Goal: Task Accomplishment & Management: Manage account settings

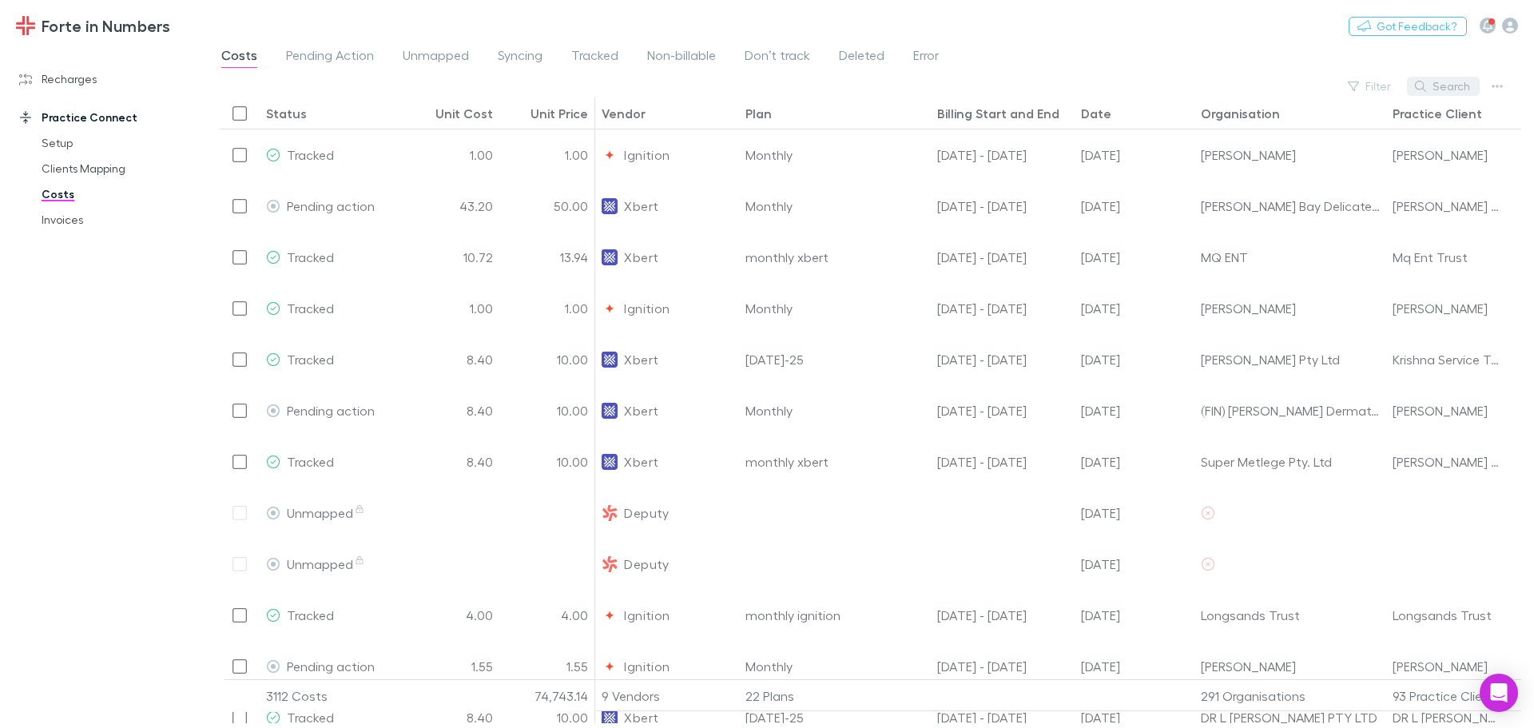
click at [1439, 86] on button "Search" at bounding box center [1443, 86] width 73 height 19
type input "**********"
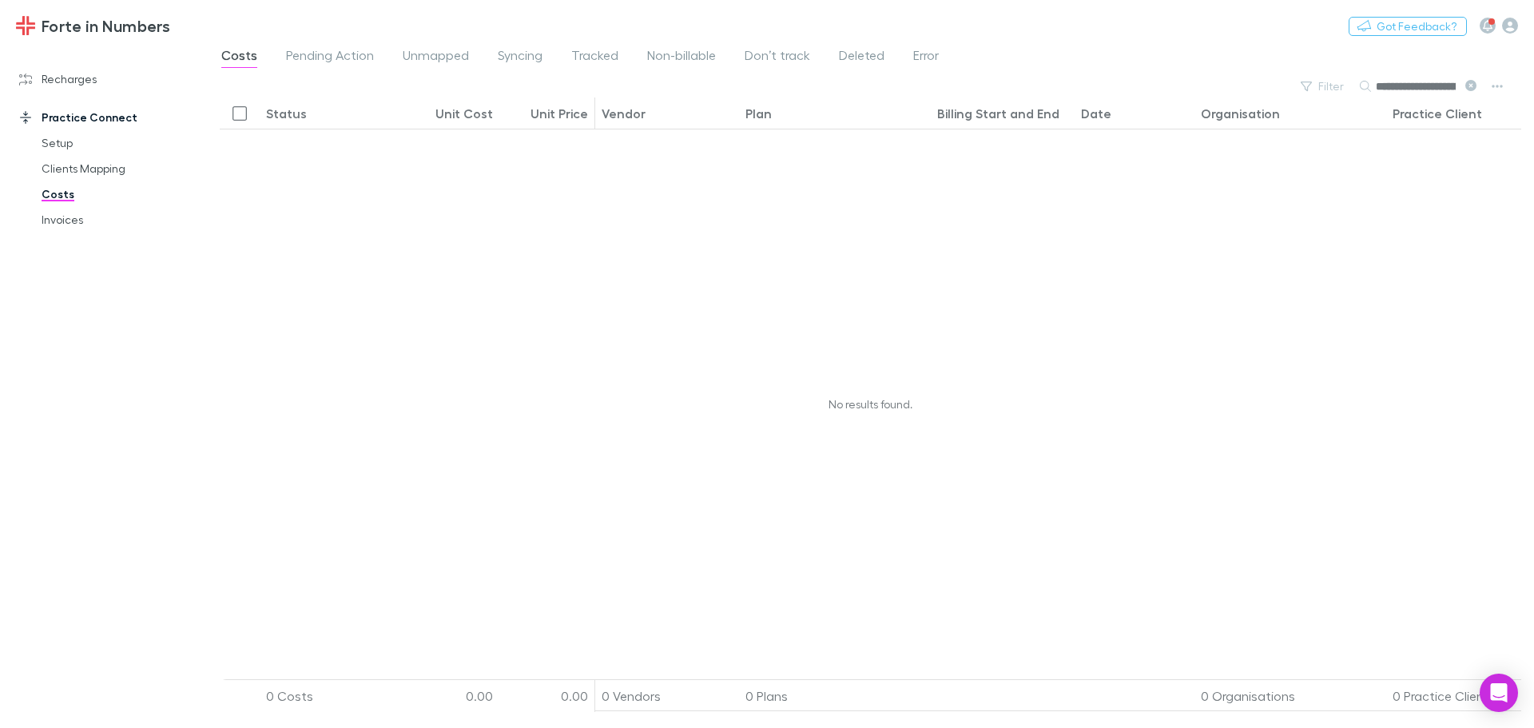
click at [1472, 89] on icon at bounding box center [1471, 85] width 11 height 11
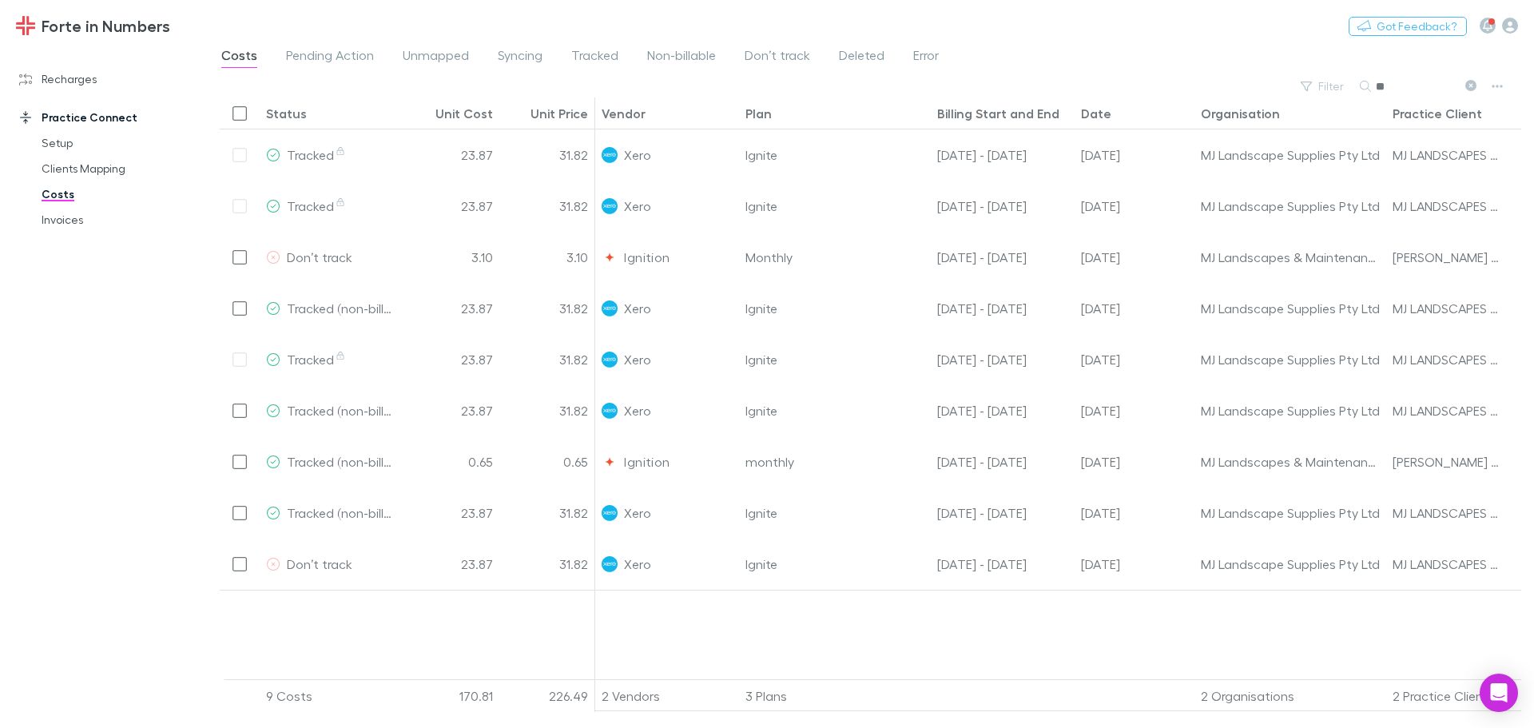
type input "**"
click at [1096, 112] on div "Date" at bounding box center [1096, 113] width 30 height 16
click at [75, 226] on link "Invoices" at bounding box center [121, 220] width 190 height 26
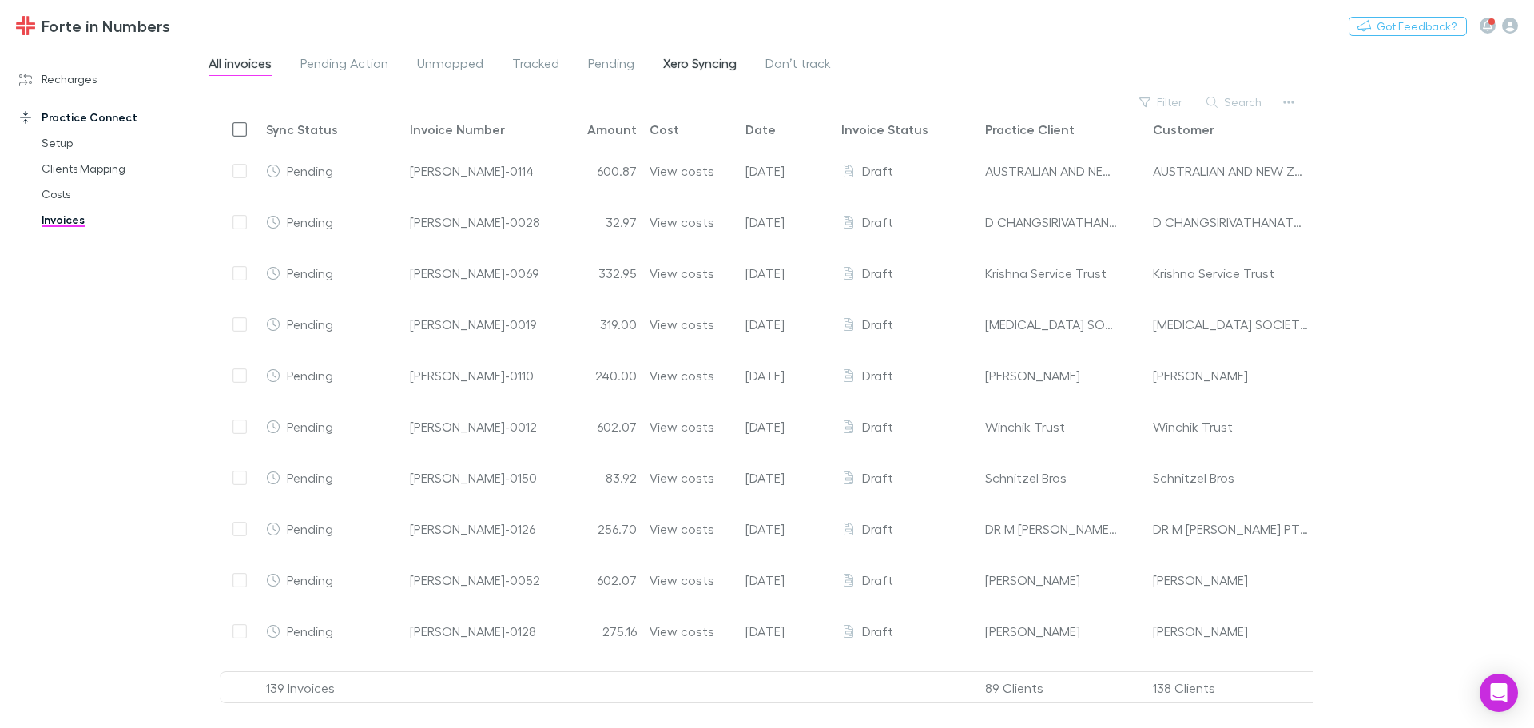
click at [710, 61] on span "Xero Syncing" at bounding box center [700, 65] width 74 height 21
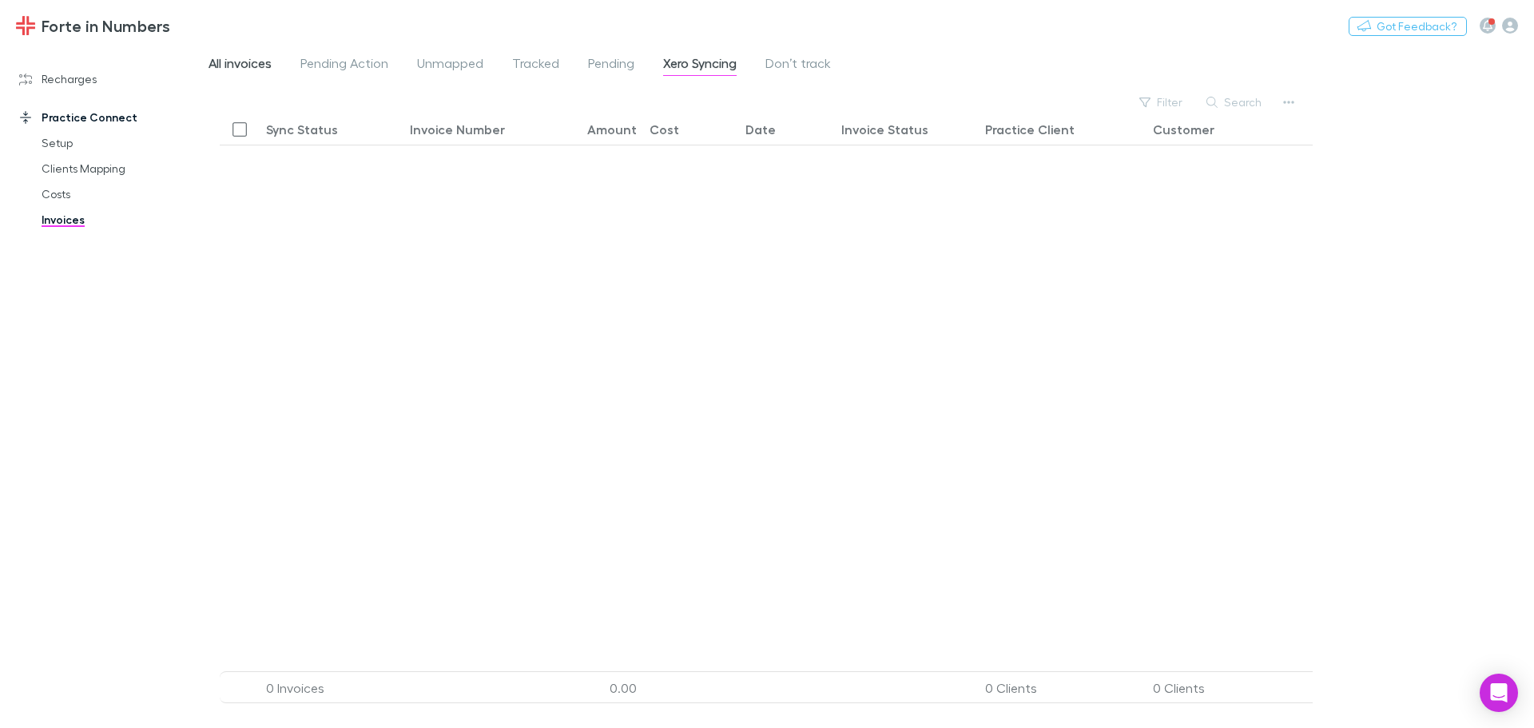
click at [225, 73] on span "All invoices" at bounding box center [240, 65] width 63 height 21
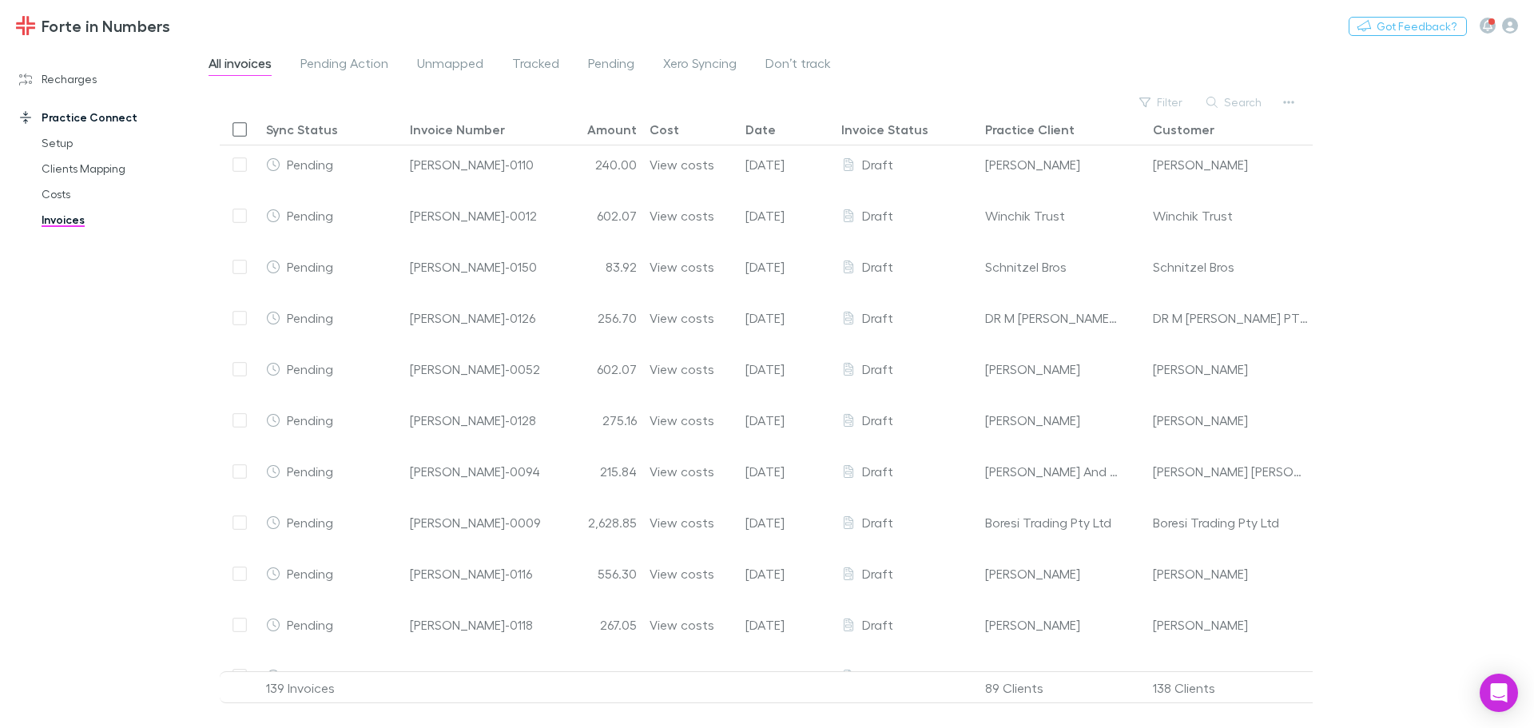
scroll to position [209, 0]
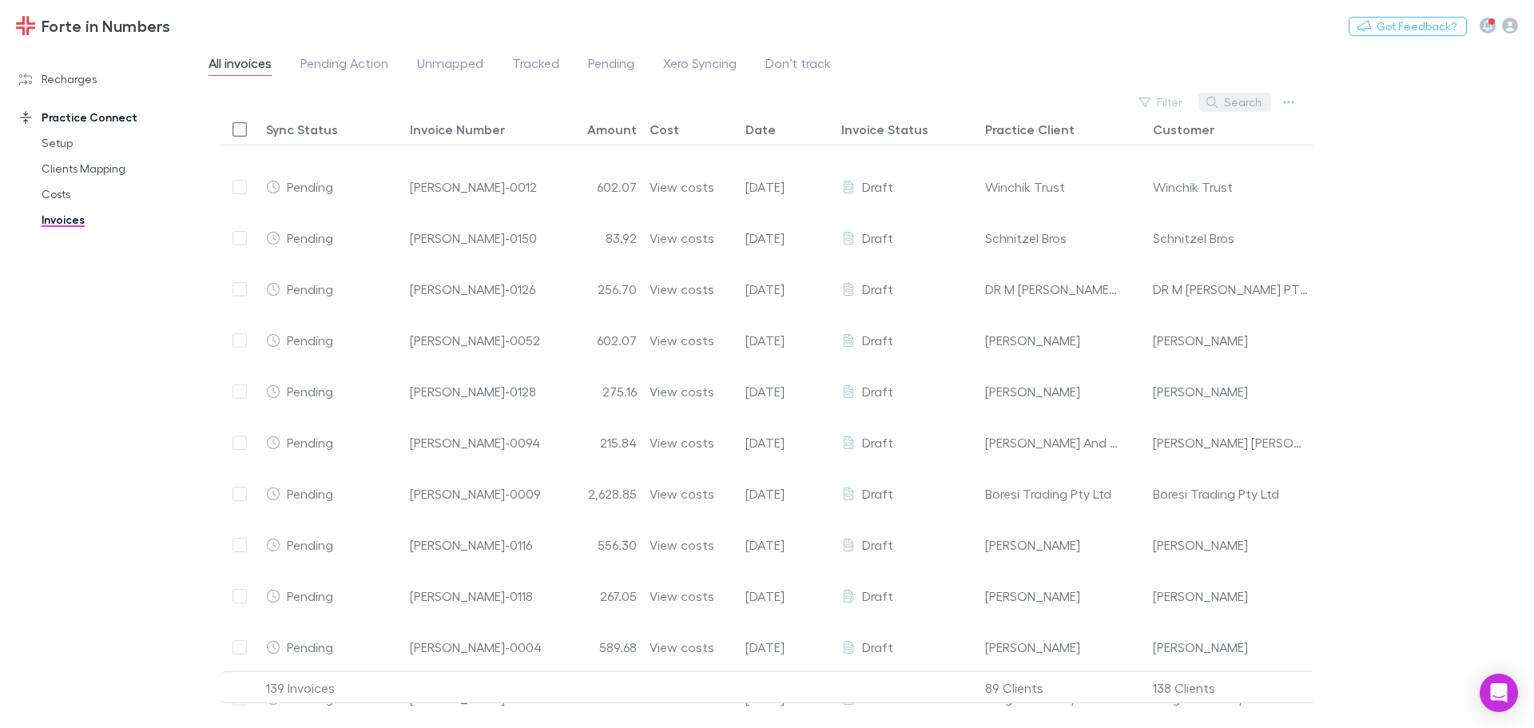
click at [1243, 103] on button "Search" at bounding box center [1235, 102] width 73 height 19
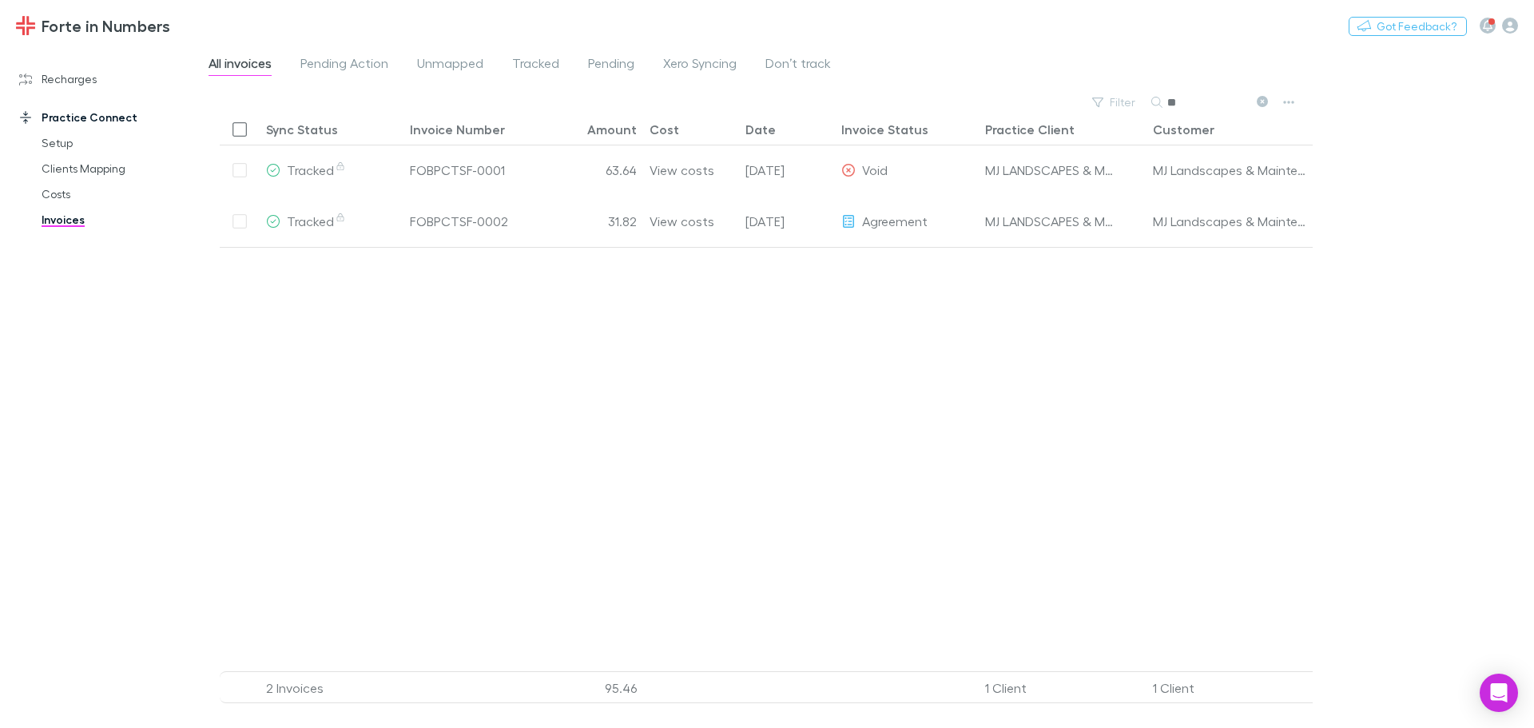
scroll to position [0, 0]
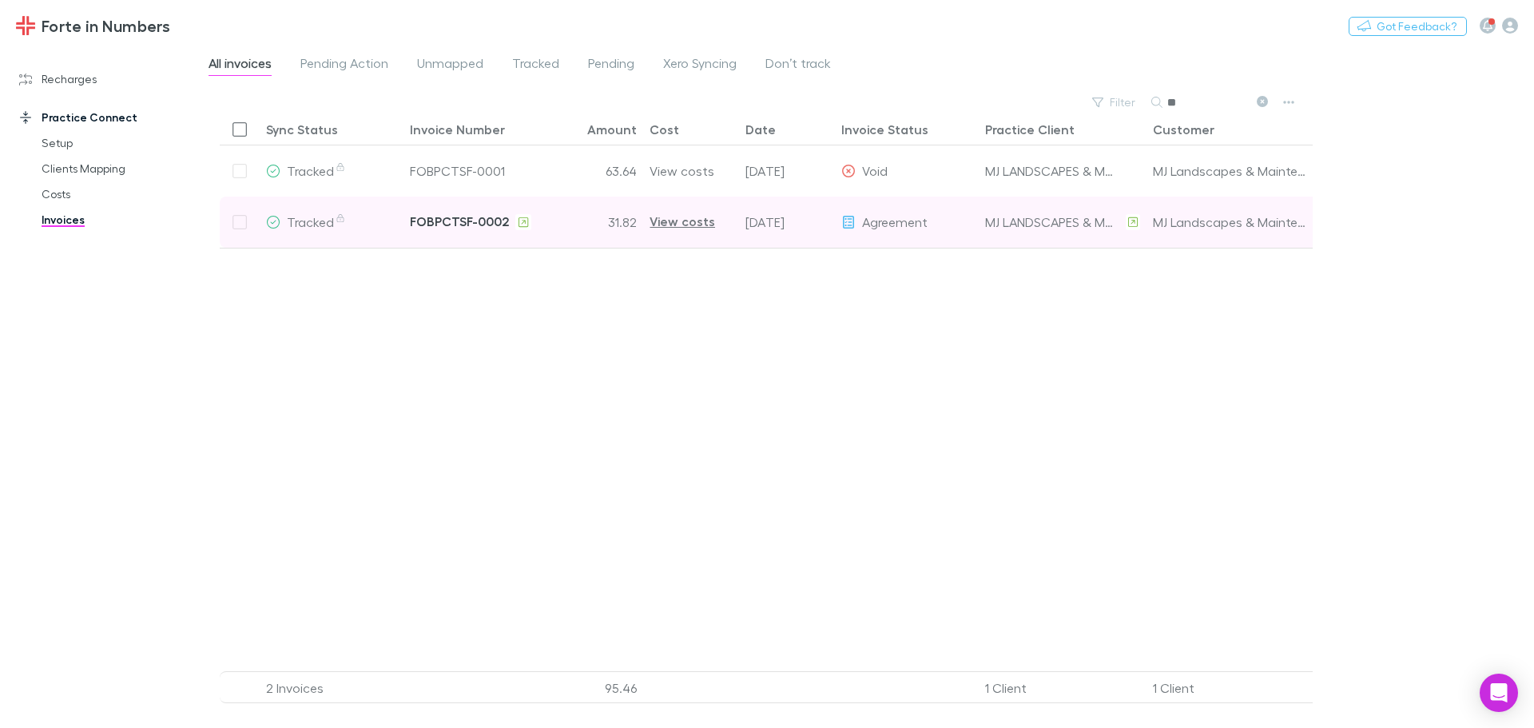
type input "**"
click at [473, 221] on div "FOBPCTSF-0002" at bounding box center [459, 222] width 99 height 50
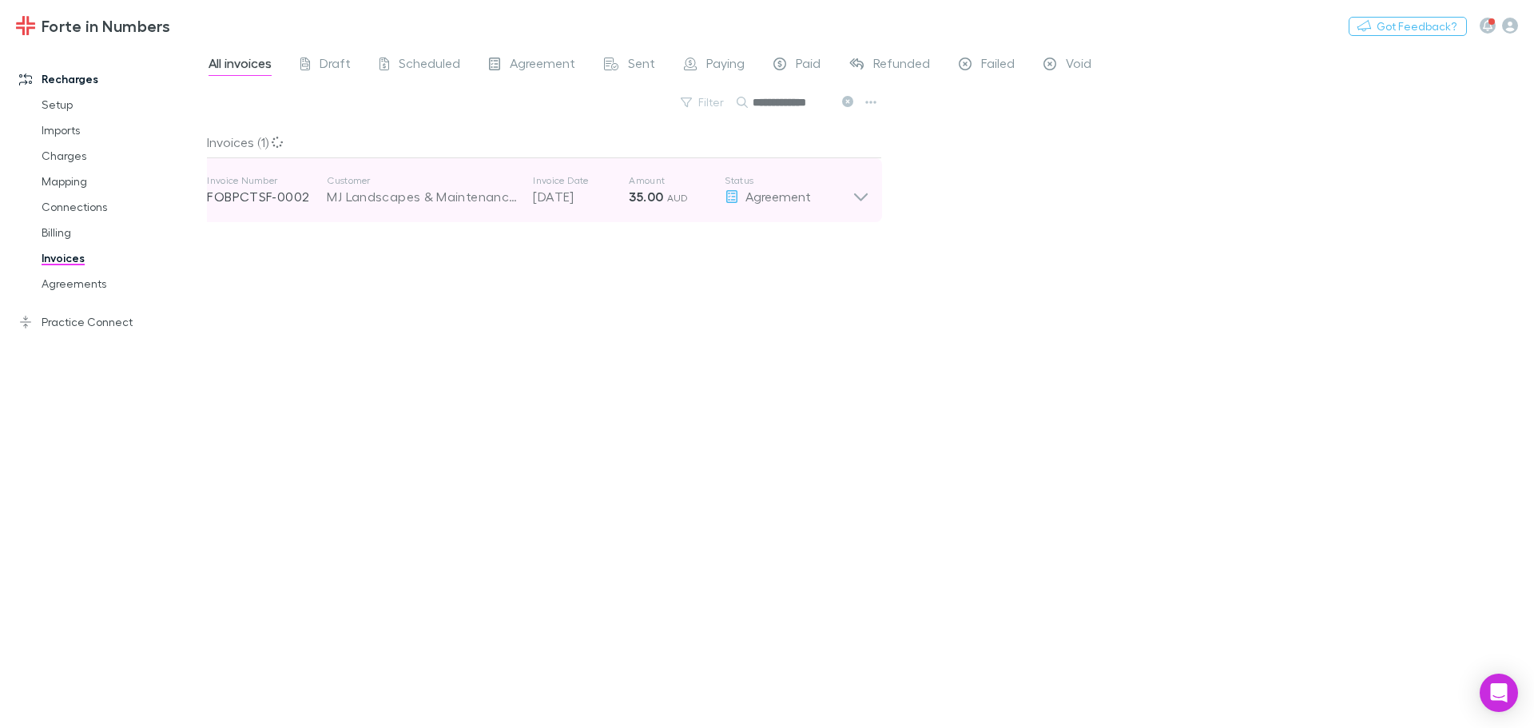
click at [861, 201] on icon at bounding box center [861, 197] width 14 height 8
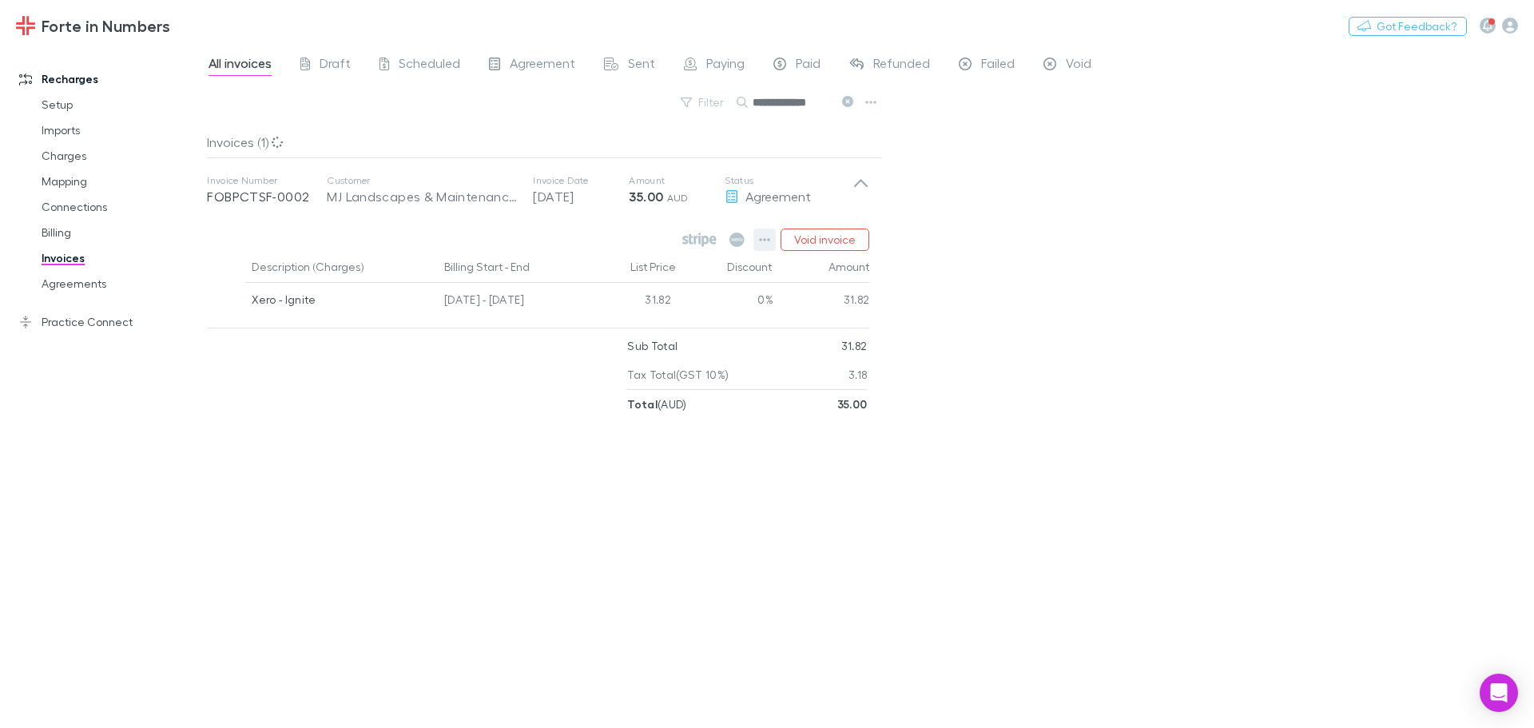
click at [763, 239] on icon "button" at bounding box center [765, 239] width 11 height 3
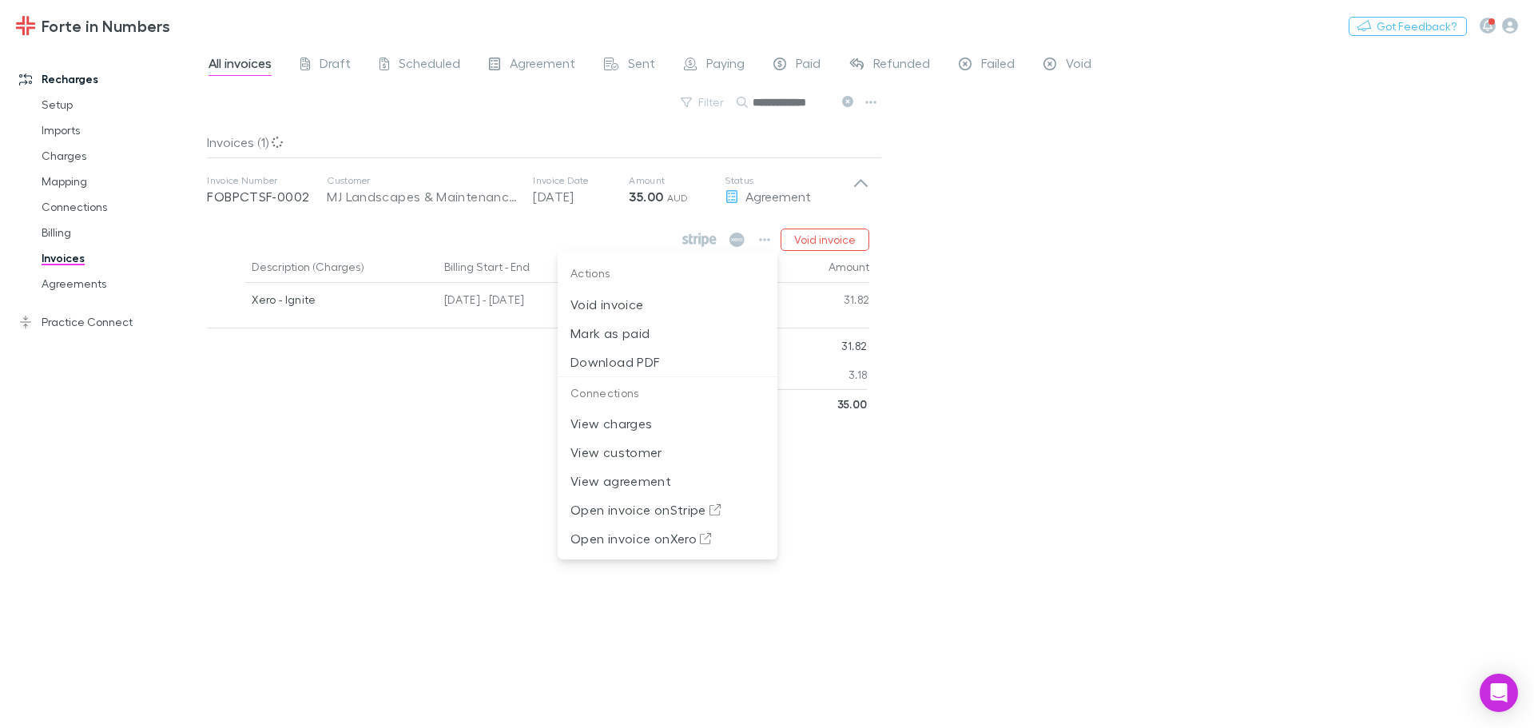
click at [874, 93] on div at bounding box center [767, 364] width 1534 height 728
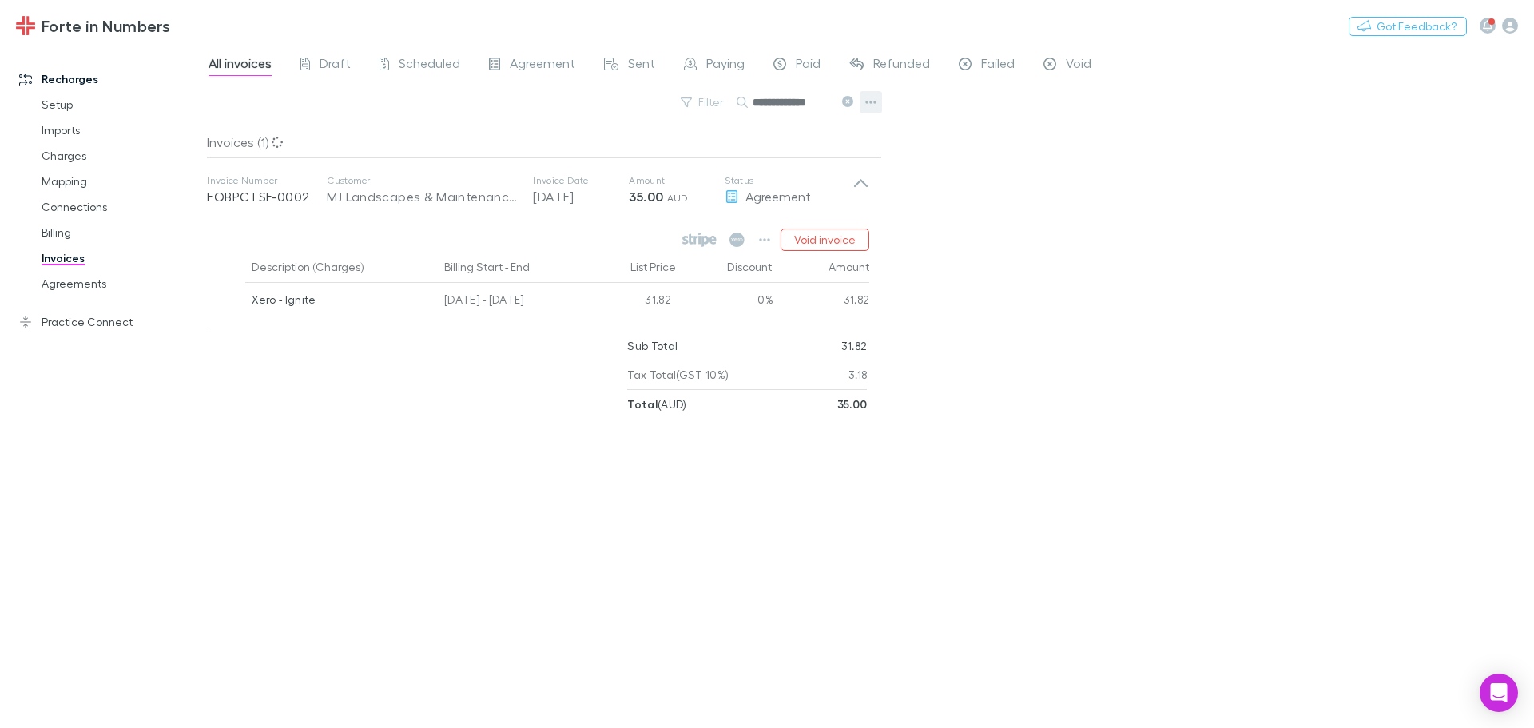
click at [869, 101] on icon "button" at bounding box center [871, 102] width 11 height 13
click at [937, 230] on div at bounding box center [767, 364] width 1534 height 728
click at [759, 243] on button "button" at bounding box center [765, 240] width 22 height 22
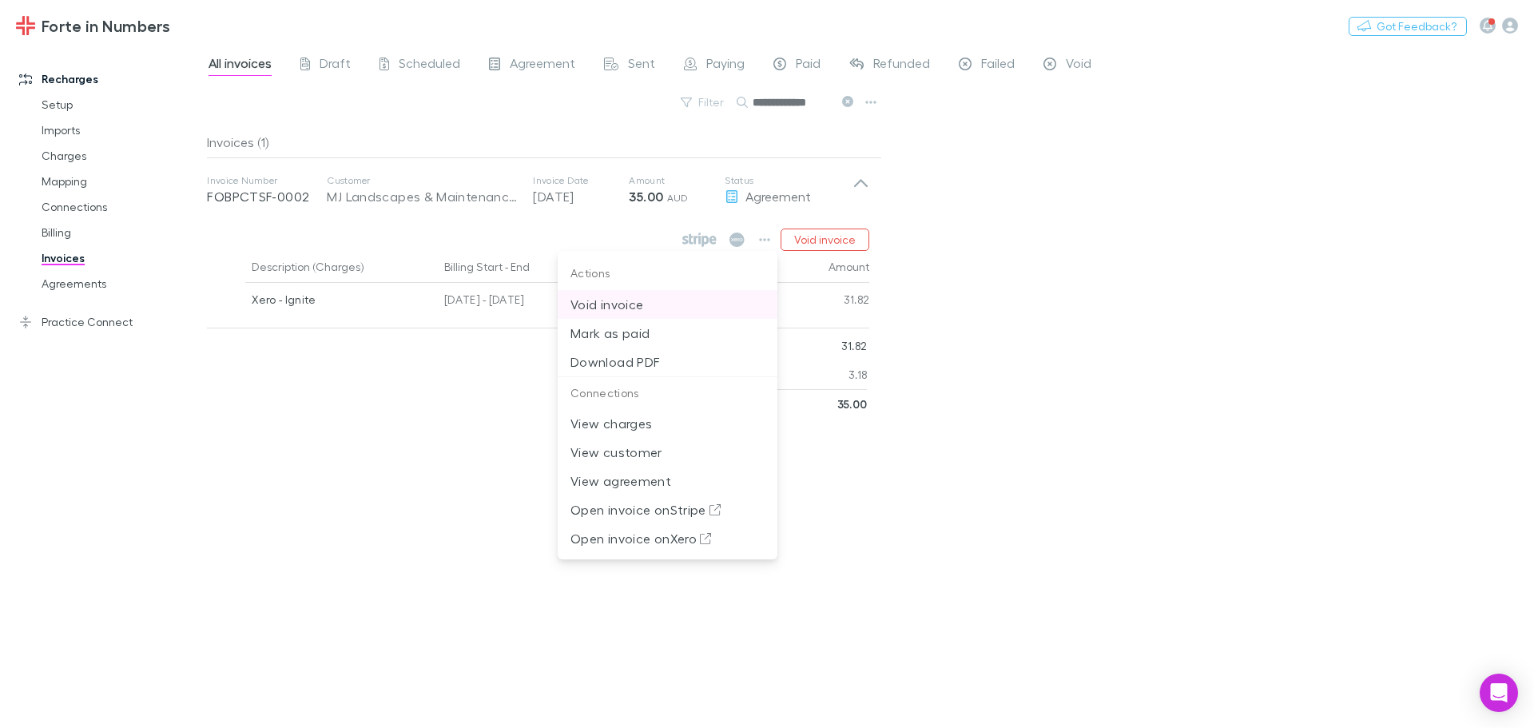
click at [641, 304] on p "Void invoice" at bounding box center [668, 304] width 194 height 19
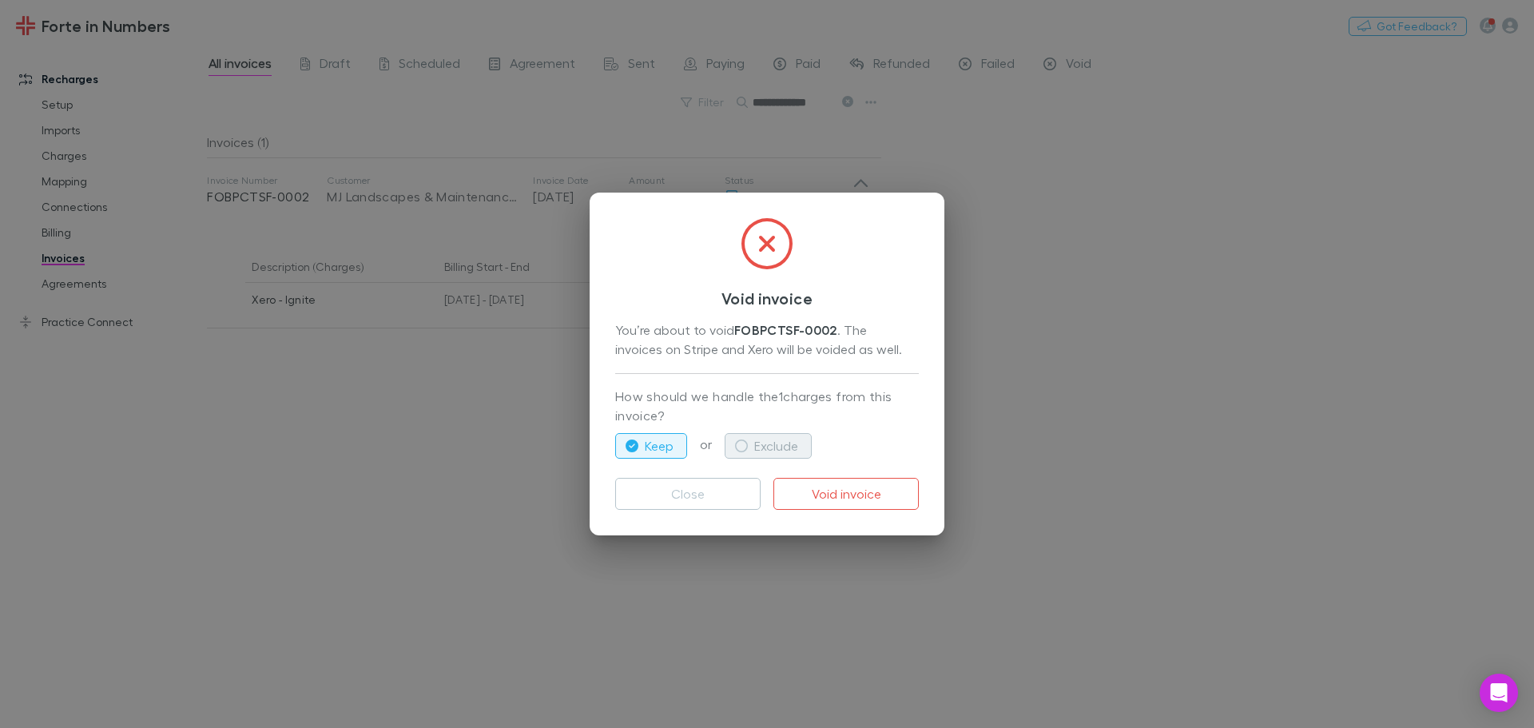
click at [755, 438] on button "Exclude" at bounding box center [768, 446] width 87 height 26
click at [850, 492] on button "Void invoice" at bounding box center [846, 494] width 145 height 32
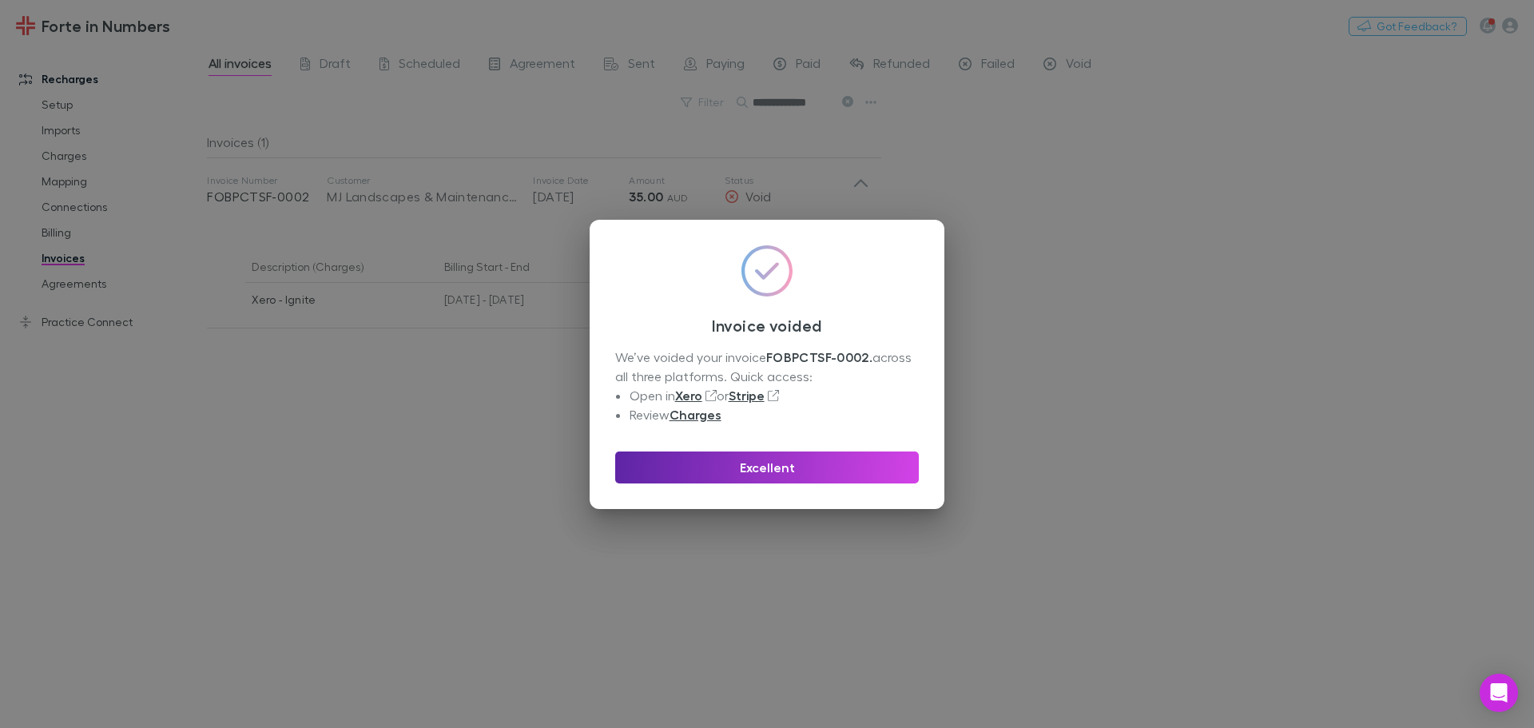
click at [1041, 158] on div "Invoice voided We’ve voided your invoice FOBPCTSF-0002 . across all three platf…" at bounding box center [767, 364] width 1534 height 728
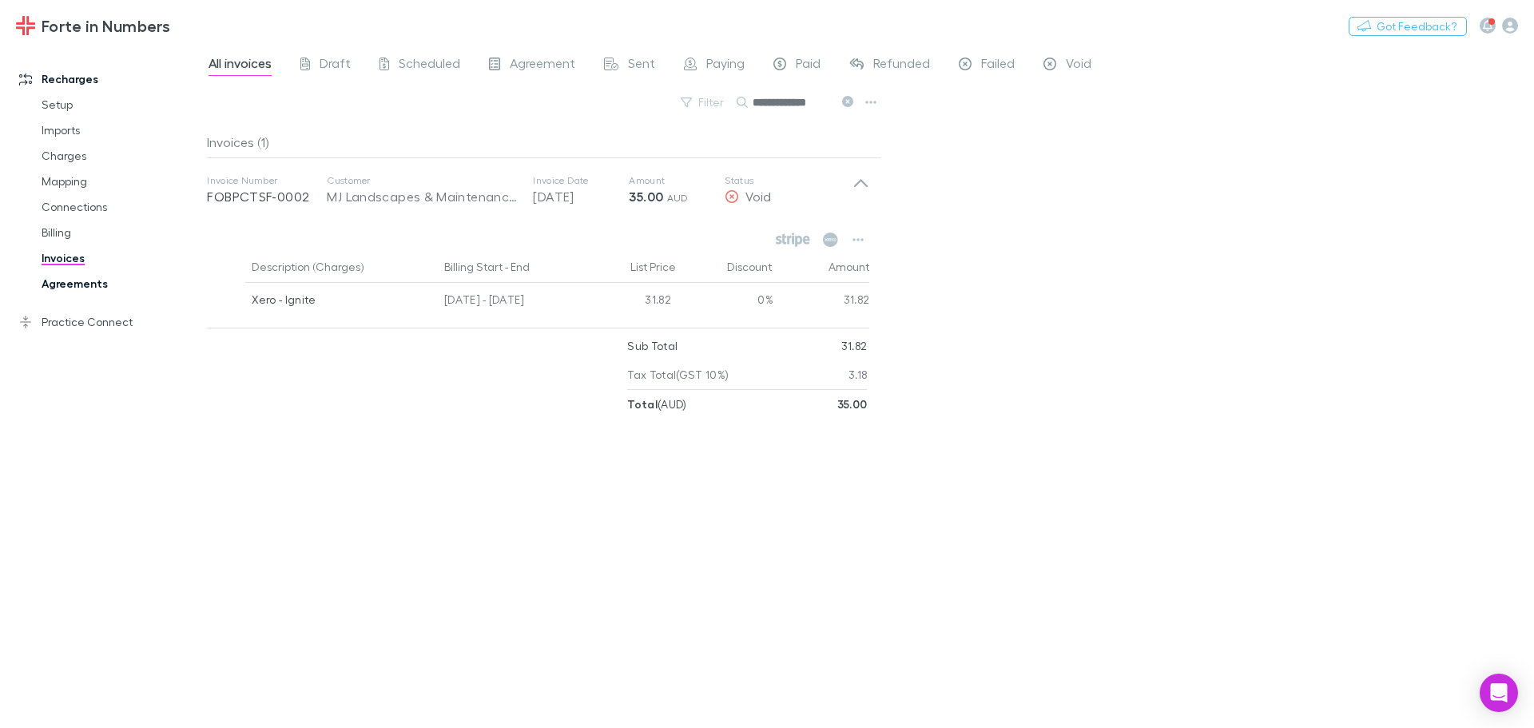
click at [69, 277] on link "Agreements" at bounding box center [121, 284] width 190 height 26
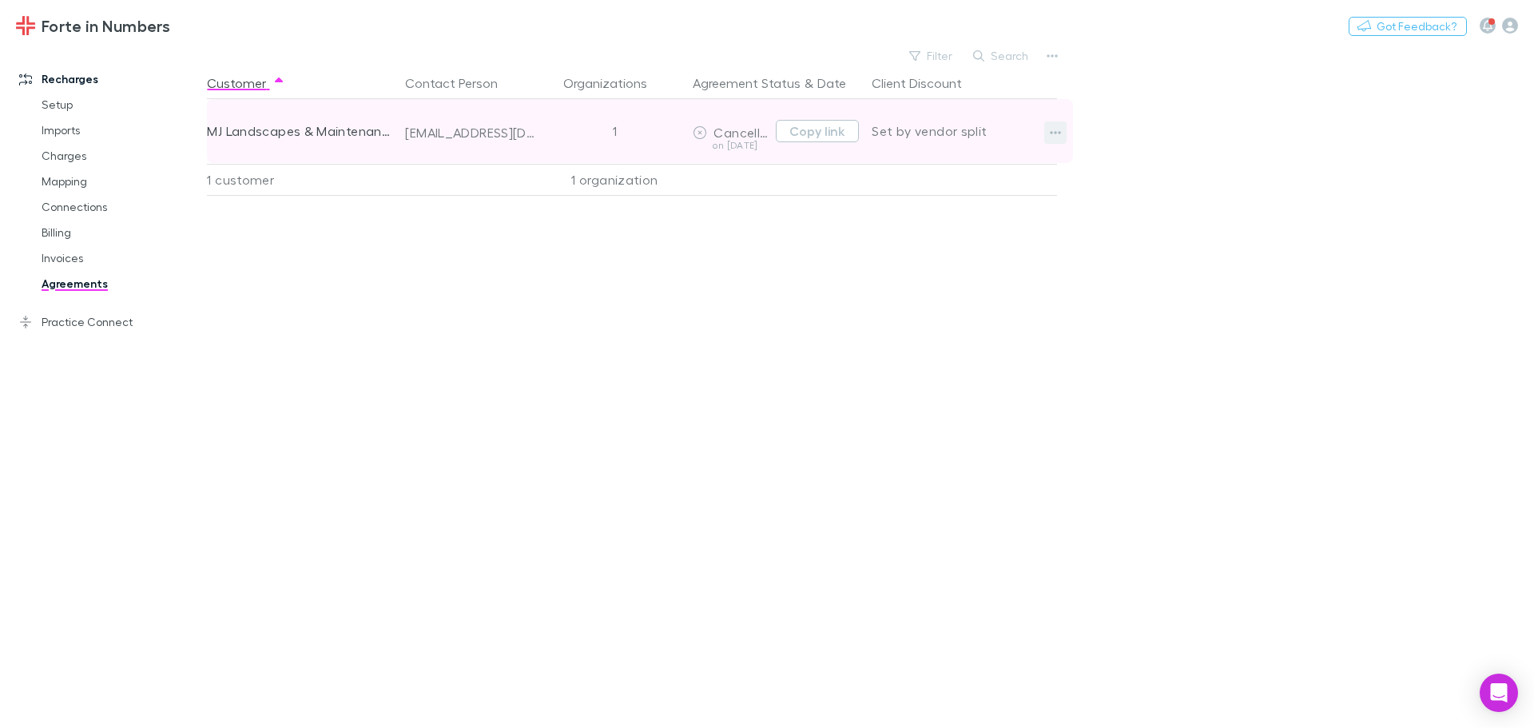
click at [1056, 131] on icon "button" at bounding box center [1055, 132] width 11 height 13
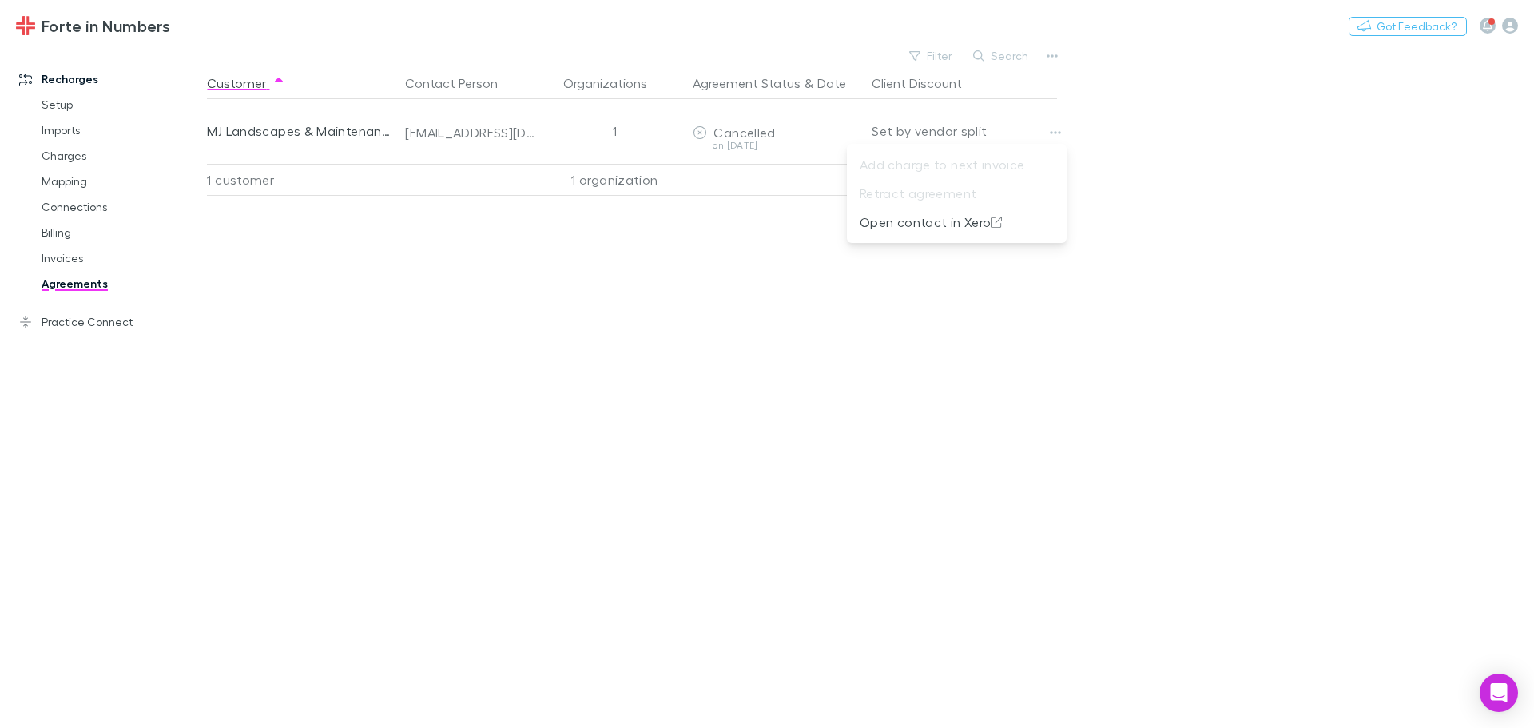
click at [756, 124] on div at bounding box center [767, 364] width 1534 height 728
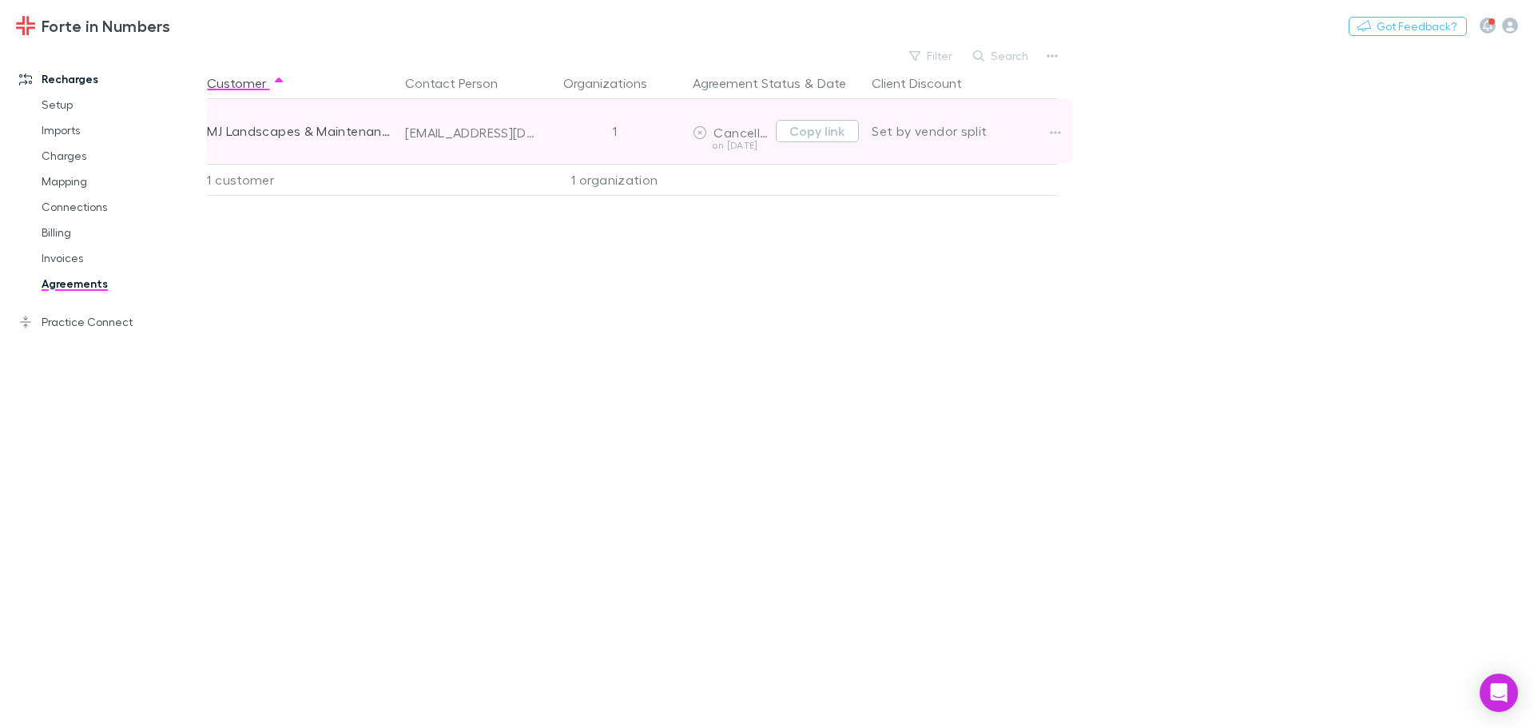
click at [942, 136] on div "Set by vendor split" at bounding box center [964, 131] width 185 height 64
